Goal: Task Accomplishment & Management: Use online tool/utility

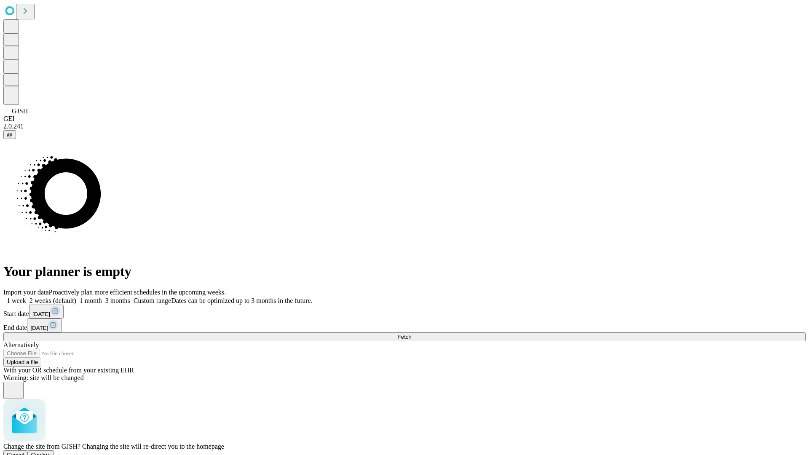
click at [51, 452] on span "Confirm" at bounding box center [41, 455] width 20 height 6
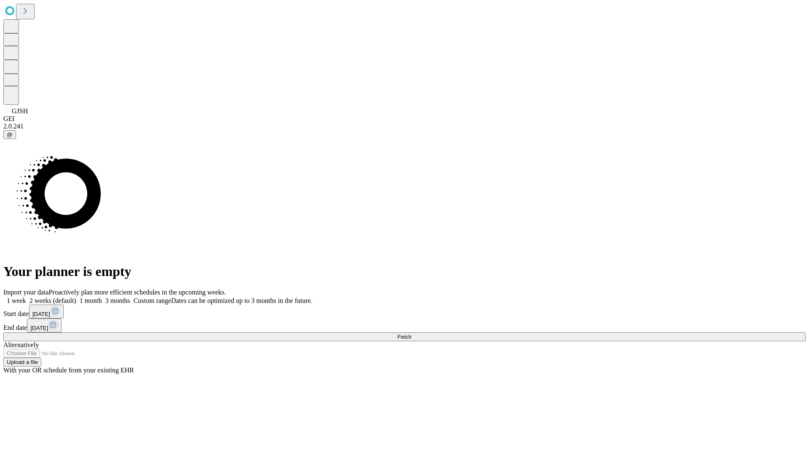
click at [102, 297] on label "1 month" at bounding box center [89, 300] width 26 height 7
click at [411, 334] on span "Fetch" at bounding box center [404, 337] width 14 height 6
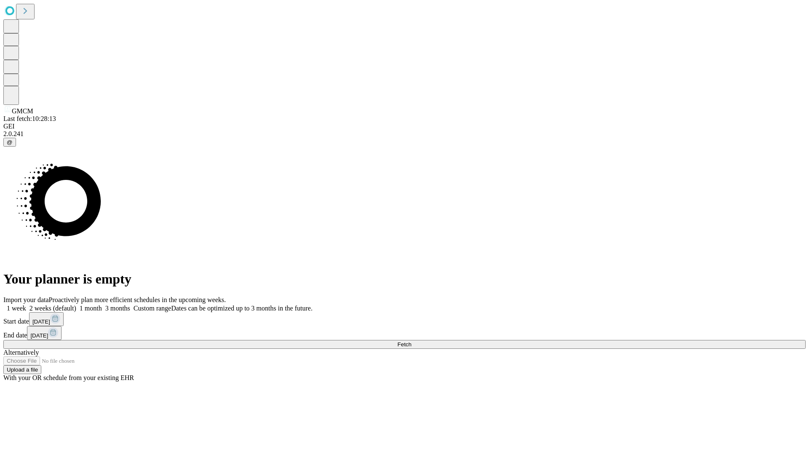
click at [102, 305] on label "1 month" at bounding box center [89, 308] width 26 height 7
click at [411, 341] on span "Fetch" at bounding box center [404, 344] width 14 height 6
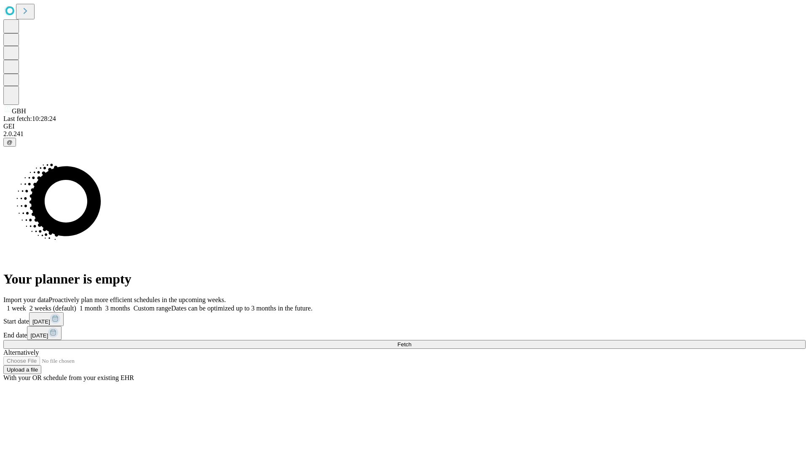
click at [102, 305] on label "1 month" at bounding box center [89, 308] width 26 height 7
click at [411, 341] on span "Fetch" at bounding box center [404, 344] width 14 height 6
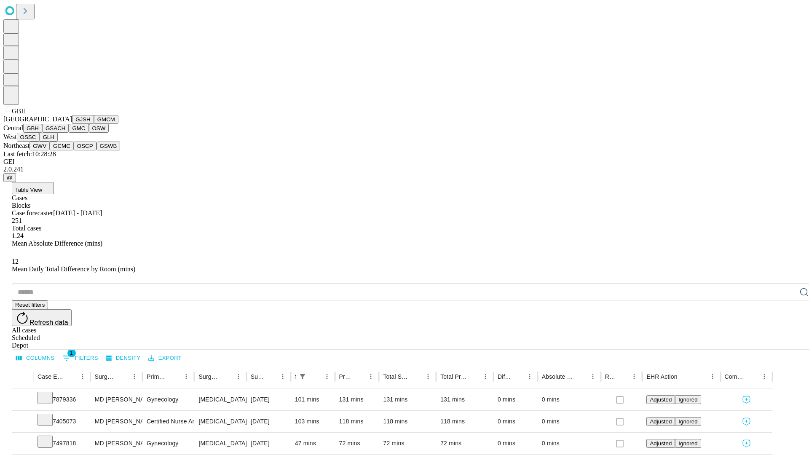
click at [65, 133] on button "GSACH" at bounding box center [55, 128] width 27 height 9
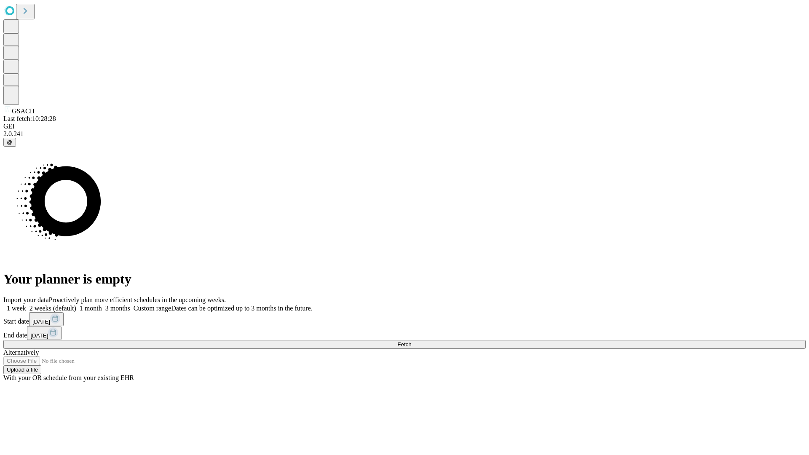
click at [102, 305] on label "1 month" at bounding box center [89, 308] width 26 height 7
click at [411, 341] on span "Fetch" at bounding box center [404, 344] width 14 height 6
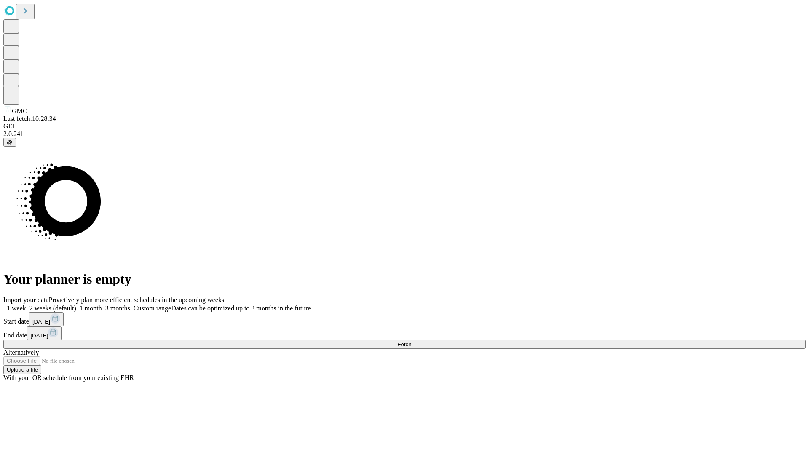
click at [102, 305] on label "1 month" at bounding box center [89, 308] width 26 height 7
click at [411, 341] on span "Fetch" at bounding box center [404, 344] width 14 height 6
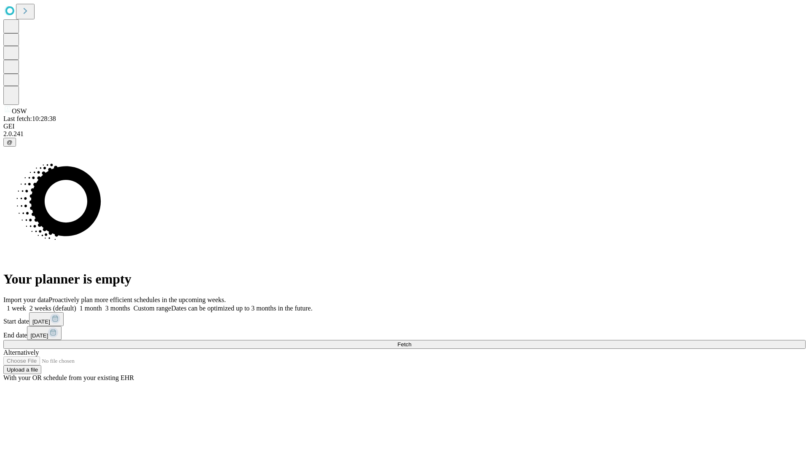
click at [102, 305] on label "1 month" at bounding box center [89, 308] width 26 height 7
click at [411, 341] on span "Fetch" at bounding box center [404, 344] width 14 height 6
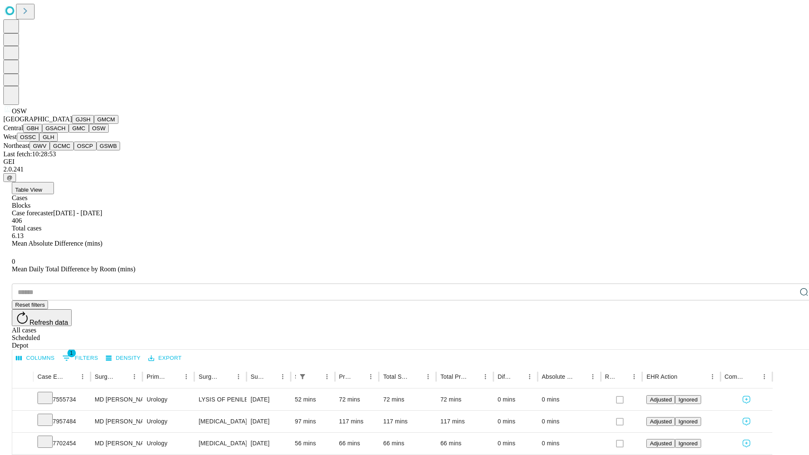
click at [40, 142] on button "OSSC" at bounding box center [28, 137] width 23 height 9
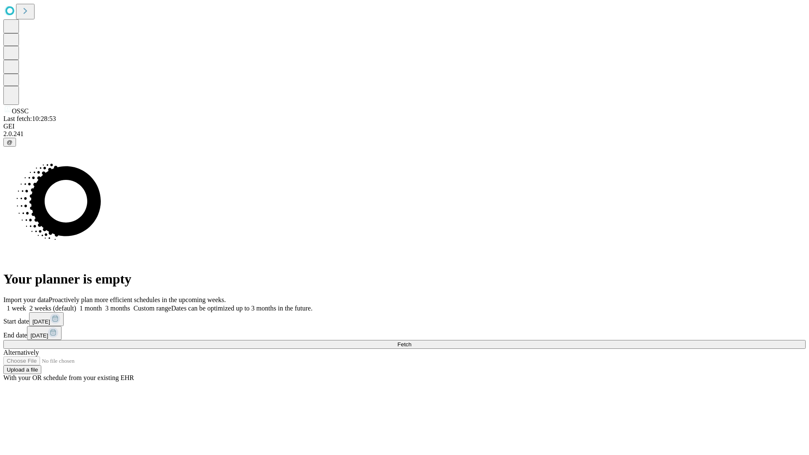
click at [102, 305] on label "1 month" at bounding box center [89, 308] width 26 height 7
click at [411, 341] on span "Fetch" at bounding box center [404, 344] width 14 height 6
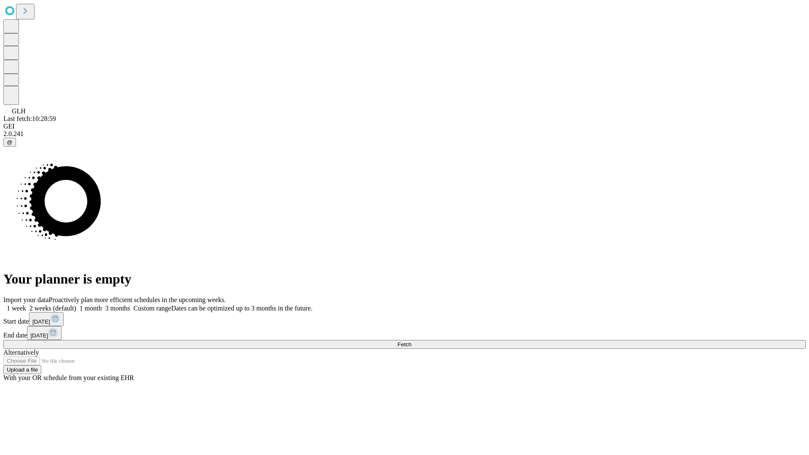
click at [102, 305] on label "1 month" at bounding box center [89, 308] width 26 height 7
click at [411, 341] on span "Fetch" at bounding box center [404, 344] width 14 height 6
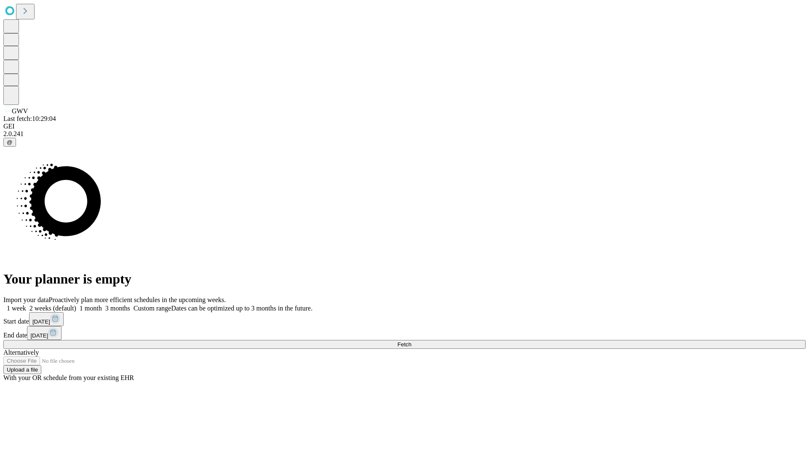
click at [102, 305] on label "1 month" at bounding box center [89, 308] width 26 height 7
click at [411, 341] on span "Fetch" at bounding box center [404, 344] width 14 height 6
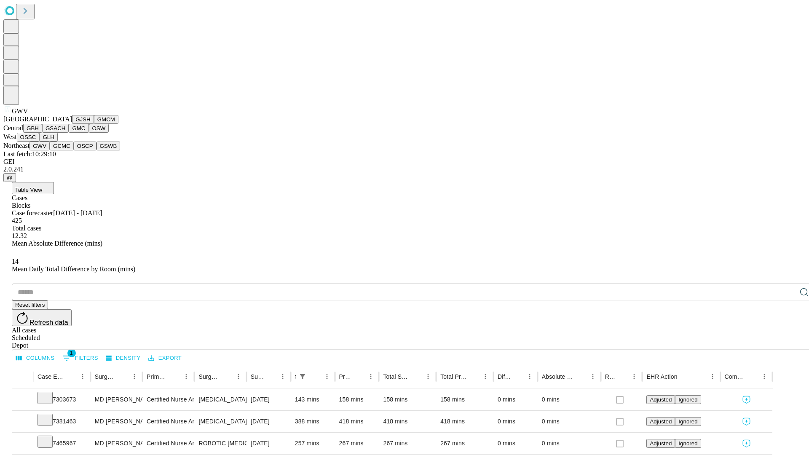
click at [65, 150] on button "GCMC" at bounding box center [62, 146] width 24 height 9
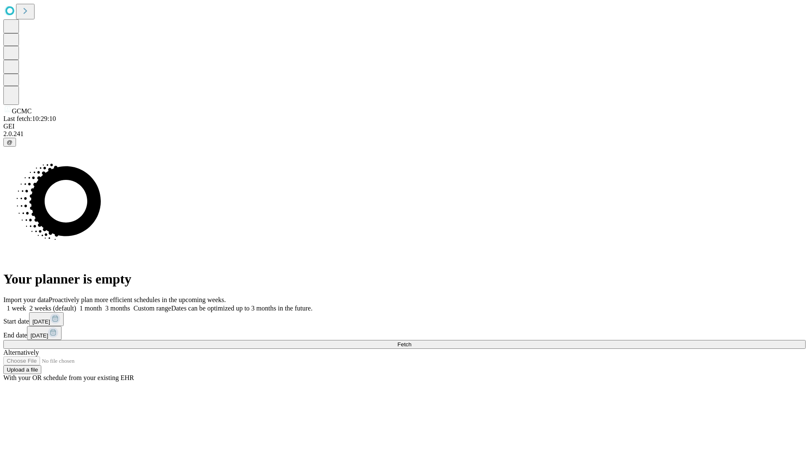
click at [102, 305] on label "1 month" at bounding box center [89, 308] width 26 height 7
click at [411, 341] on span "Fetch" at bounding box center [404, 344] width 14 height 6
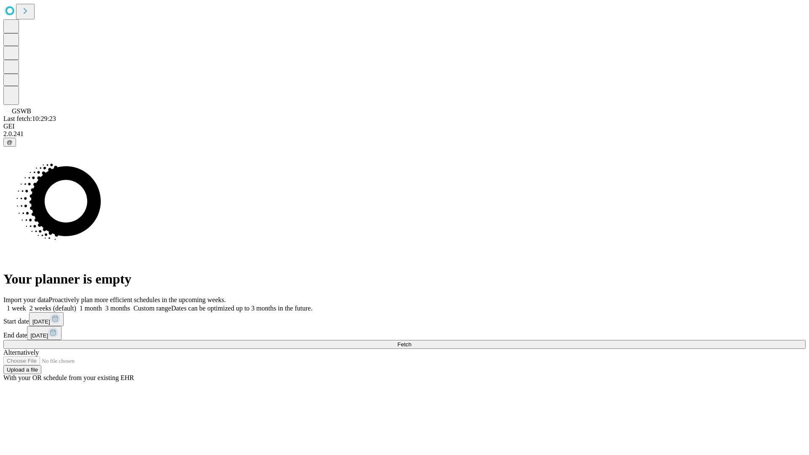
click at [102, 305] on label "1 month" at bounding box center [89, 308] width 26 height 7
click at [411, 341] on span "Fetch" at bounding box center [404, 344] width 14 height 6
